Goal: Task Accomplishment & Management: Use online tool/utility

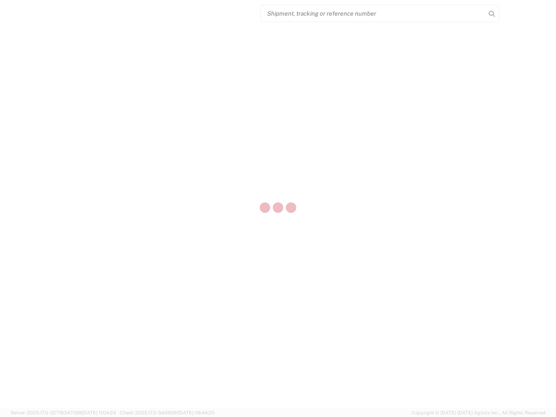
select select "US"
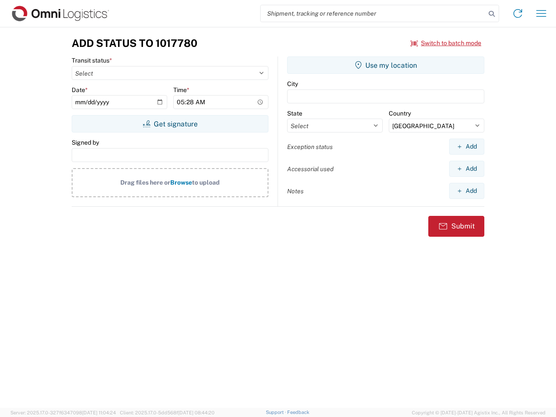
click at [373, 13] on input "search" at bounding box center [373, 13] width 225 height 17
click at [492, 14] on icon at bounding box center [491, 14] width 12 height 12
click at [518, 13] on icon at bounding box center [518, 14] width 14 height 14
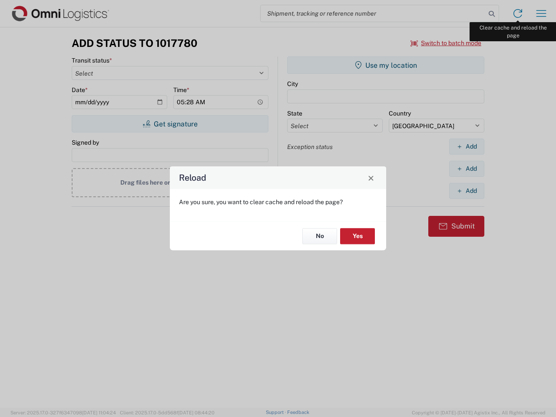
click at [541, 13] on div "Reload Are you sure, you want to clear cache and reload the page? No Yes" at bounding box center [278, 208] width 556 height 417
click at [446, 43] on div "Reload Are you sure, you want to clear cache and reload the page? No Yes" at bounding box center [278, 208] width 556 height 417
click at [170, 124] on div "Reload Are you sure, you want to clear cache and reload the page? No Yes" at bounding box center [278, 208] width 556 height 417
click at [386, 65] on div "Reload Are you sure, you want to clear cache and reload the page? No Yes" at bounding box center [278, 208] width 556 height 417
click at [466, 146] on div "Reload Are you sure, you want to clear cache and reload the page? No Yes" at bounding box center [278, 208] width 556 height 417
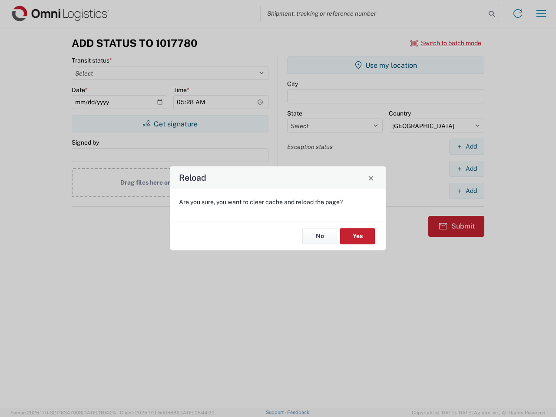
click at [466, 168] on div "Reload Are you sure, you want to clear cache and reload the page? No Yes" at bounding box center [278, 208] width 556 height 417
click at [466, 191] on div "Reload Are you sure, you want to clear cache and reload the page? No Yes" at bounding box center [278, 208] width 556 height 417
